Goal: Task Accomplishment & Management: Complete application form

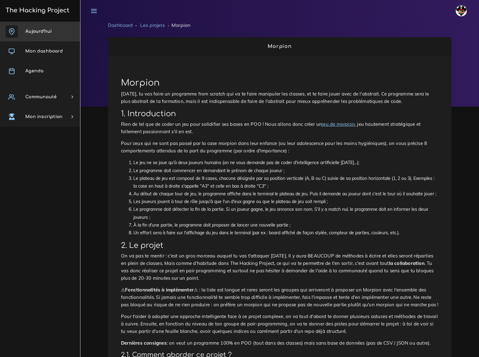
click at [39, 31] on span "Aujourd'hui" at bounding box center [38, 31] width 26 height 5
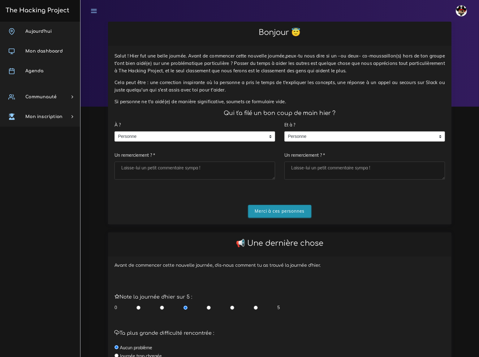
click at [282, 205] on input "Merci à ces personnes" at bounding box center [279, 211] width 63 height 13
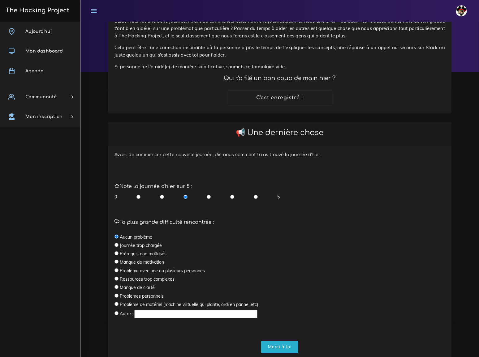
scroll to position [49, 0]
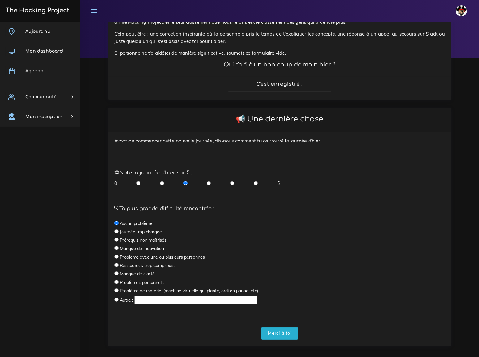
click at [162, 180] on input "radio" at bounding box center [162, 183] width 4 height 6
radio input "true"
click at [142, 296] on input "text" at bounding box center [195, 300] width 123 height 8
drag, startPoint x: 115, startPoint y: 292, endPoint x: 123, endPoint y: 292, distance: 7.4
click at [115, 298] on input "radio" at bounding box center [116, 300] width 4 height 4
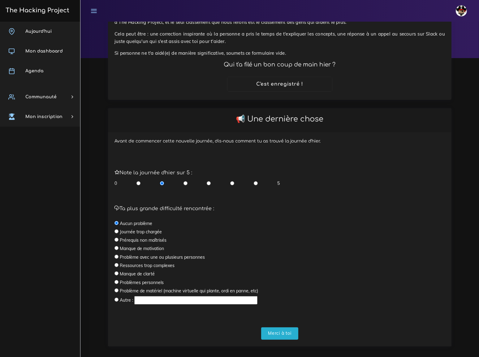
radio input "true"
click at [141, 296] on input "text" at bounding box center [195, 300] width 123 height 8
type input "sujet difficile à comprendre (app_3)"
click at [277, 328] on input "Merci à toi" at bounding box center [279, 334] width 37 height 13
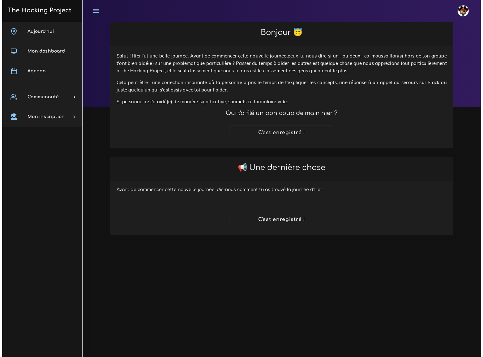
scroll to position [0, 0]
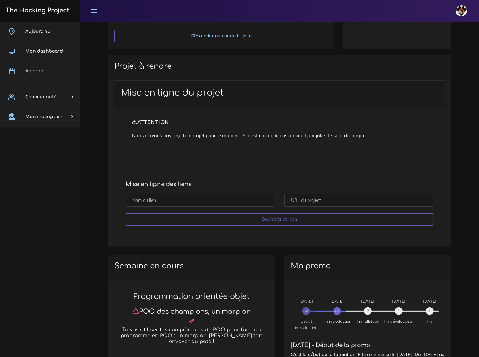
scroll to position [140, 0]
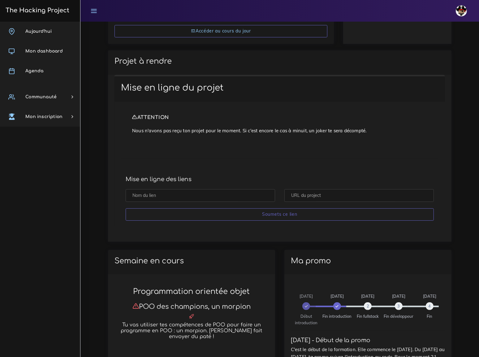
click at [195, 194] on input "text" at bounding box center [200, 195] width 149 height 13
type input "Morbak"
click at [311, 194] on input "text" at bounding box center [358, 195] width 149 height 13
click at [377, 163] on div "ATTENTION Nous n'avons pas reçu ton projet pour le moment. Si c'est encore le c…" at bounding box center [279, 165] width 330 height 126
click at [296, 193] on input "text" at bounding box center [358, 195] width 149 height 13
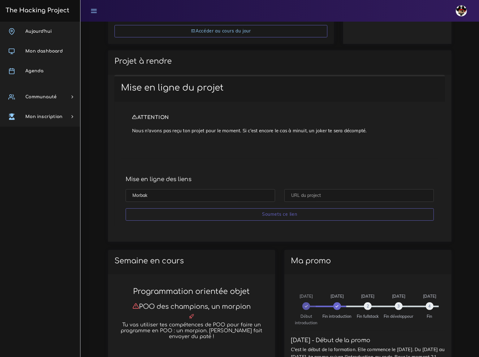
paste input "https://github.com/MS893/Morpion.git"
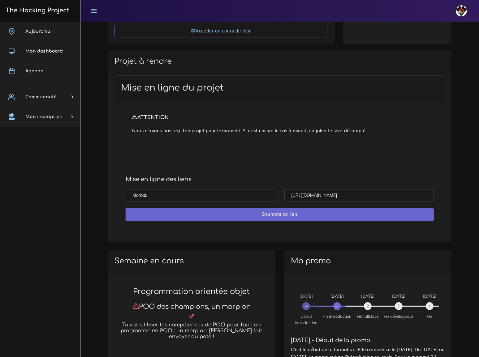
type input "https://github.com/MS893/Morpion.git"
click at [288, 214] on input "Soumets ce lien" at bounding box center [280, 214] width 308 height 13
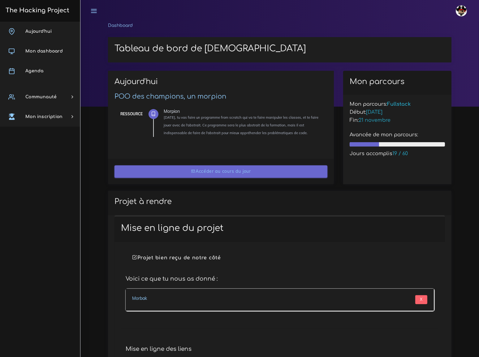
click at [228, 171] on link "Accéder au cours du jour" at bounding box center [220, 171] width 213 height 13
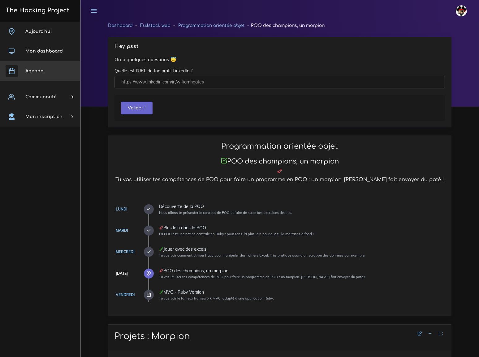
click at [34, 69] on span "Agenda" at bounding box center [34, 71] width 18 height 5
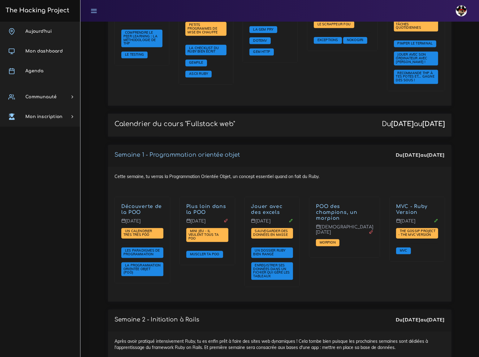
scroll to position [731, 0]
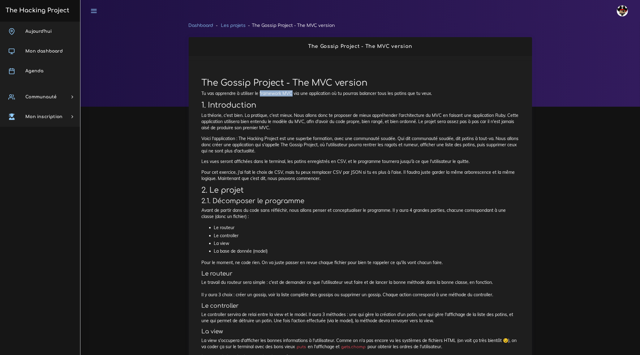
drag, startPoint x: 260, startPoint y: 93, endPoint x: 291, endPoint y: 95, distance: 31.6
click at [291, 95] on p "Tu vas apprendre à utiliser le framework MVC via une application où tu pourras …" at bounding box center [360, 93] width 317 height 6
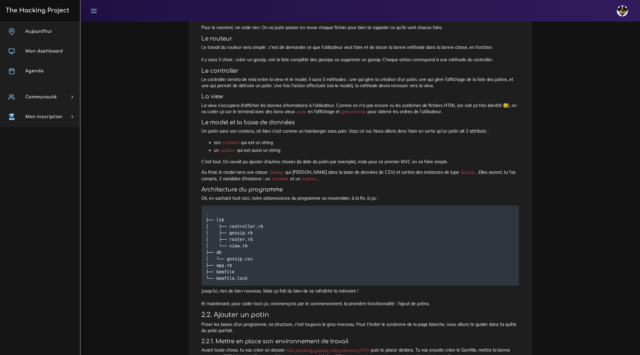
scroll to position [248, 0]
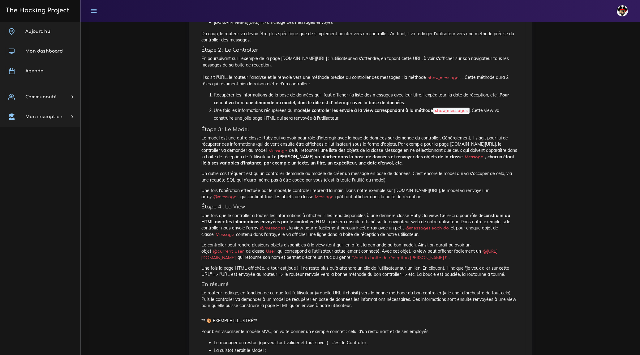
scroll to position [642, 0]
